Goal: Task Accomplishment & Management: Manage account settings

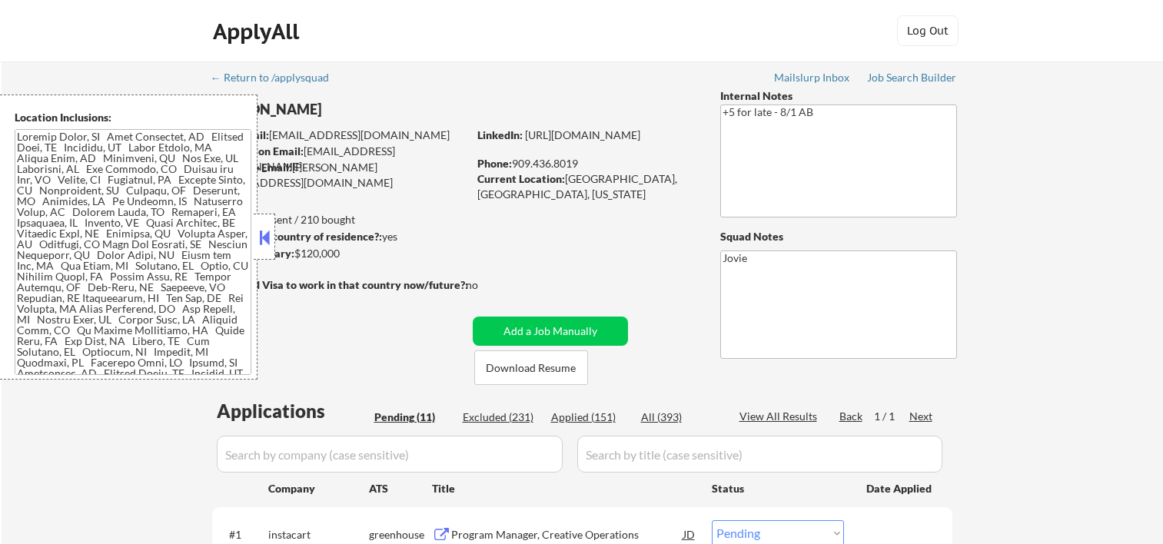
select select ""pending""
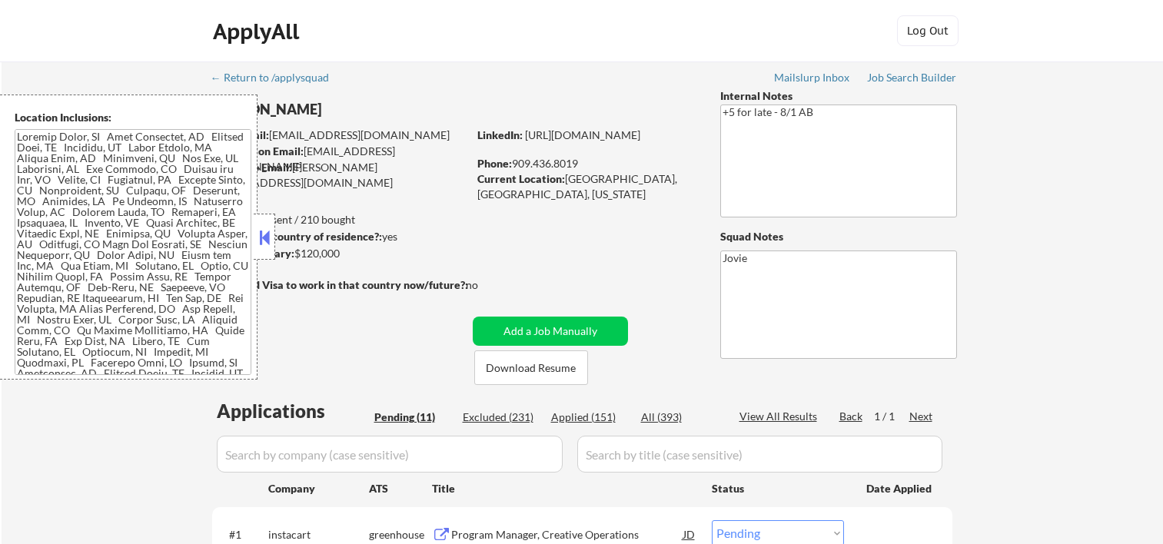
select select ""pending""
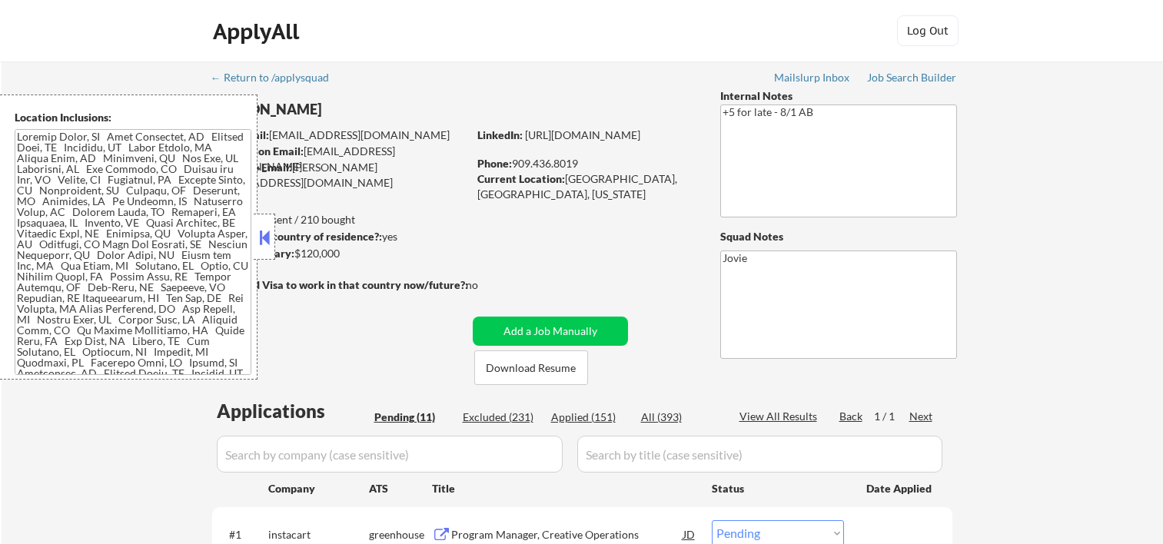
select select ""pending""
click at [255, 241] on div at bounding box center [265, 237] width 22 height 46
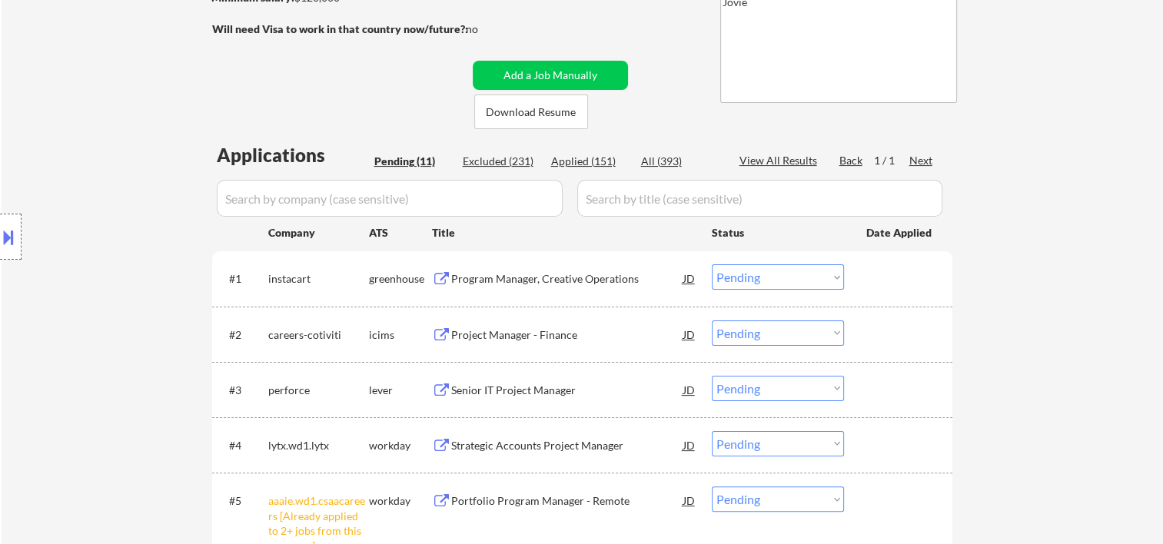
click at [898, 283] on div at bounding box center [900, 278] width 68 height 28
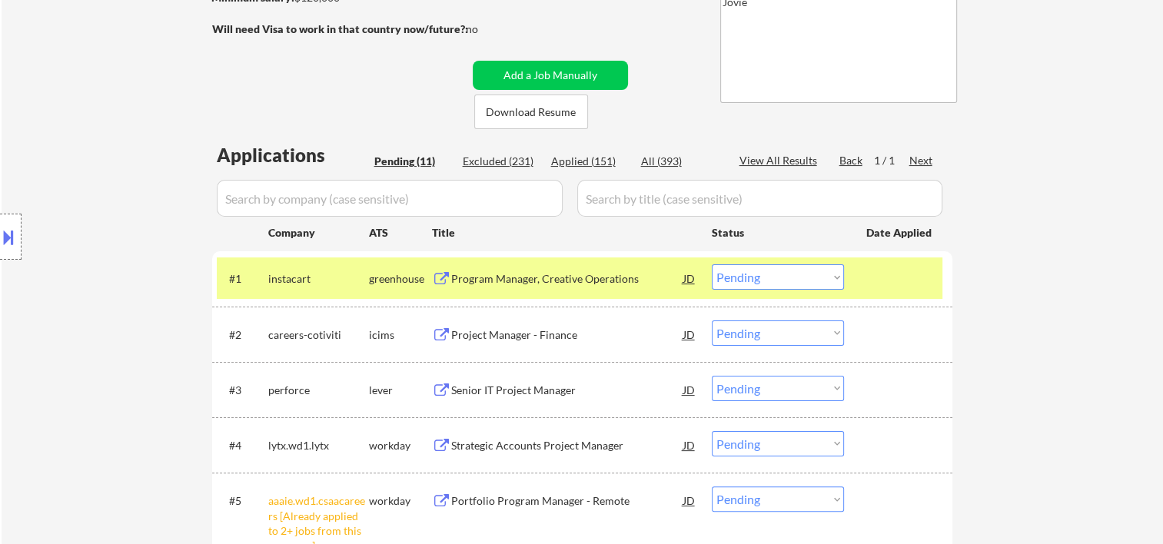
click at [914, 280] on div at bounding box center [900, 278] width 68 height 28
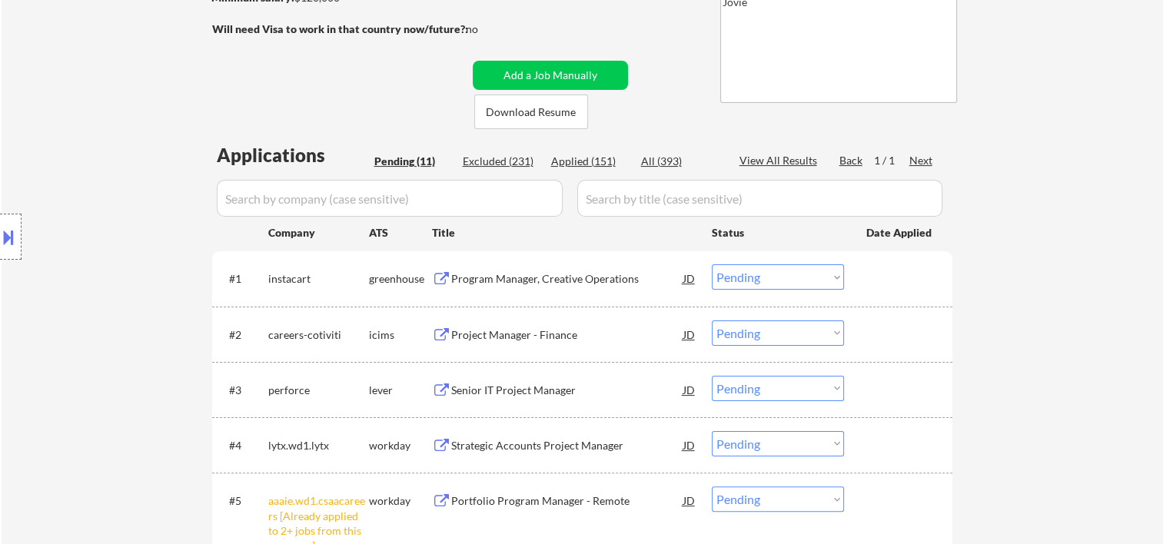
scroll to position [512, 0]
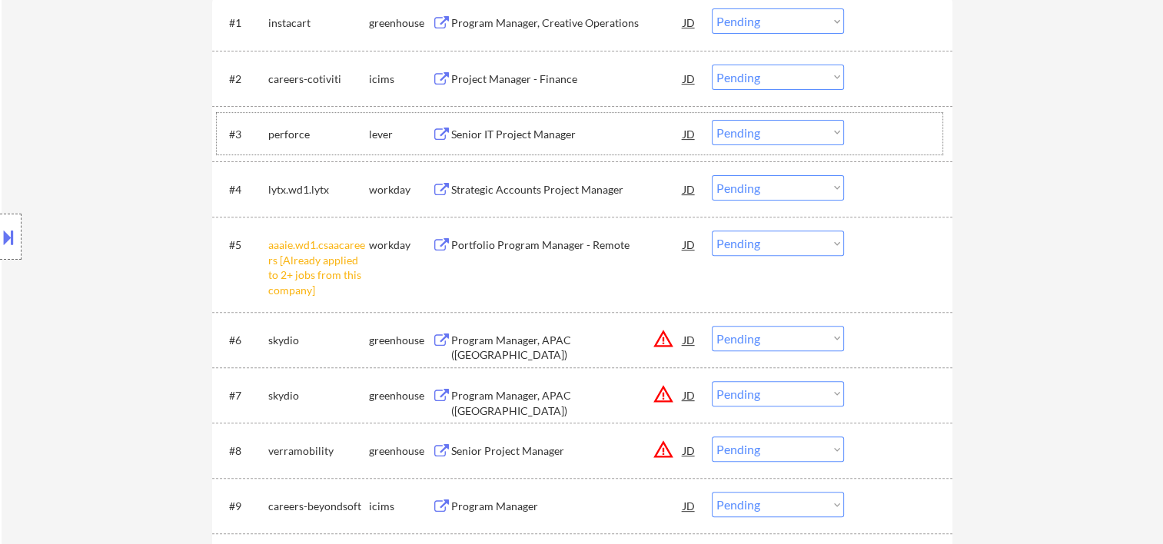
click at [860, 135] on div "#3 perforce lever Senior IT Project Manager [PERSON_NAME] an option... Pending …" at bounding box center [579, 133] width 725 height 41
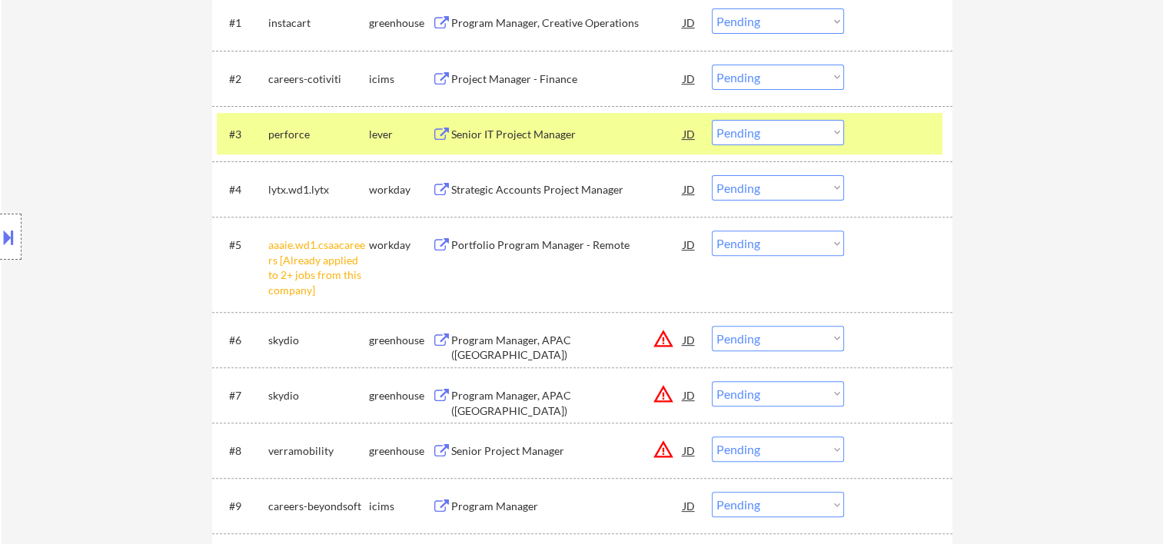
click at [591, 141] on div "Senior IT Project Manager" at bounding box center [567, 134] width 232 height 28
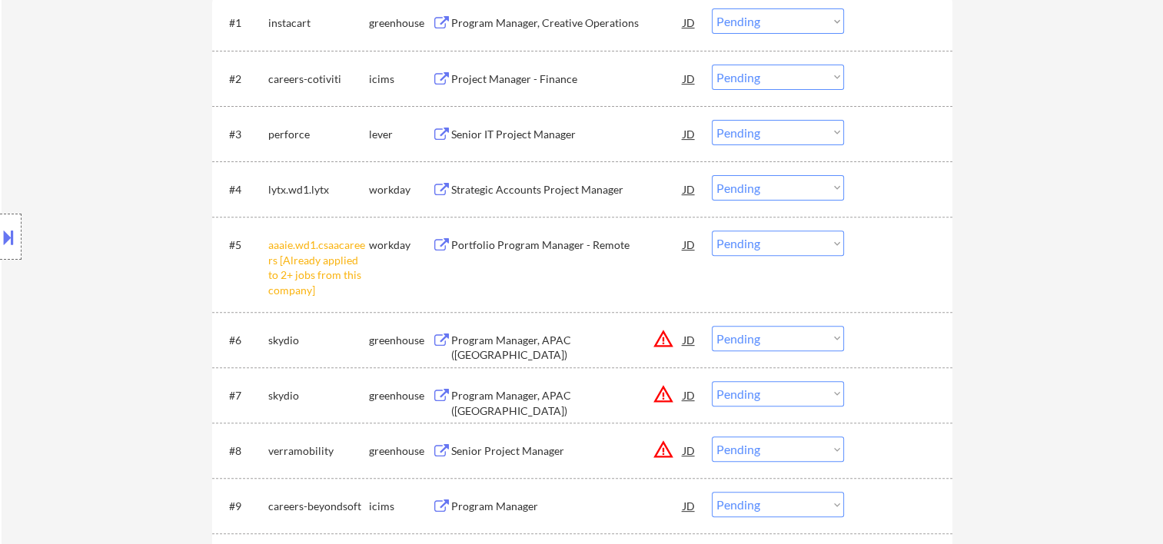
click at [1059, 147] on div "← Return to /applysquad Mailslurp Inbox Job Search Builder [PERSON_NAME] Tall U…" at bounding box center [582, 131] width 1161 height 1163
